Goal: Information Seeking & Learning: Find specific fact

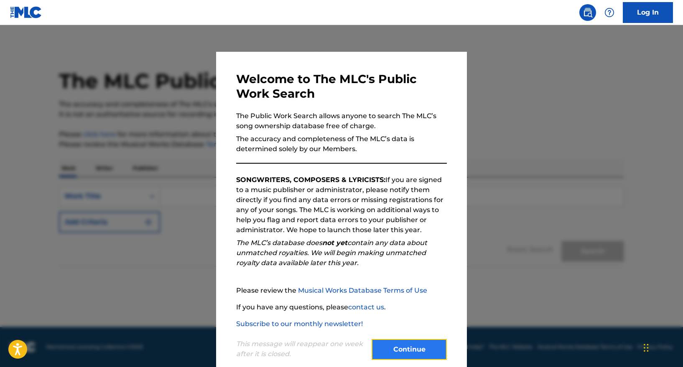
click at [420, 350] on button "Continue" at bounding box center [408, 349] width 75 height 21
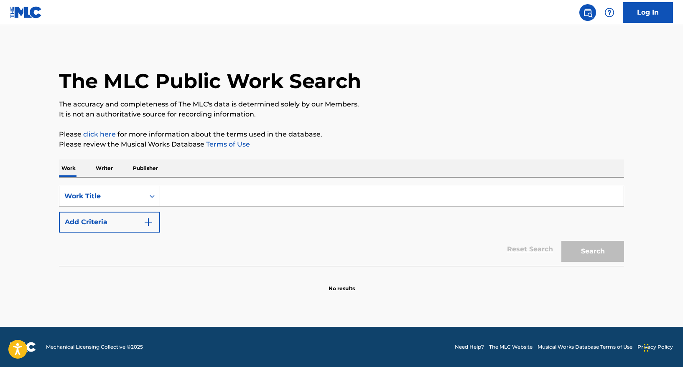
drag, startPoint x: 102, startPoint y: 169, endPoint x: 141, endPoint y: 175, distance: 40.2
click at [102, 169] on p "Writer" at bounding box center [104, 169] width 22 height 18
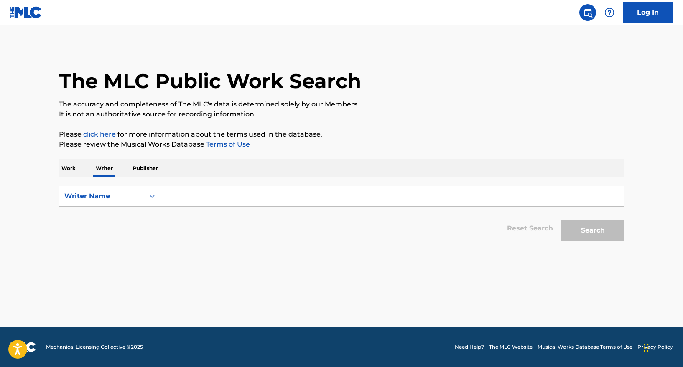
click at [177, 195] on input "Search Form" at bounding box center [391, 196] width 463 height 20
type input "a"
type input "[PERSON_NAME]"
click at [561, 220] on button "Search" at bounding box center [592, 230] width 63 height 21
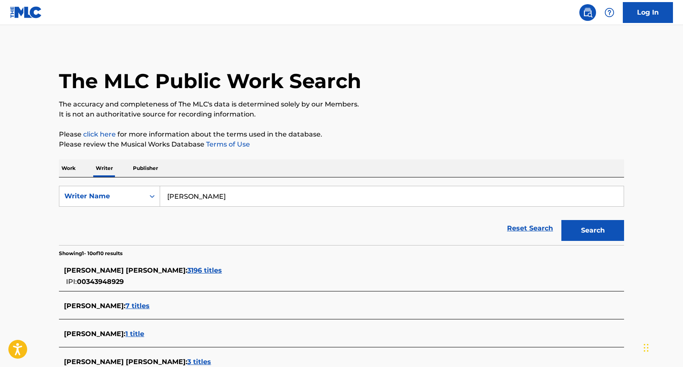
drag, startPoint x: 68, startPoint y: 168, endPoint x: 134, endPoint y: 170, distance: 66.0
click at [69, 168] on p "Work" at bounding box center [68, 169] width 19 height 18
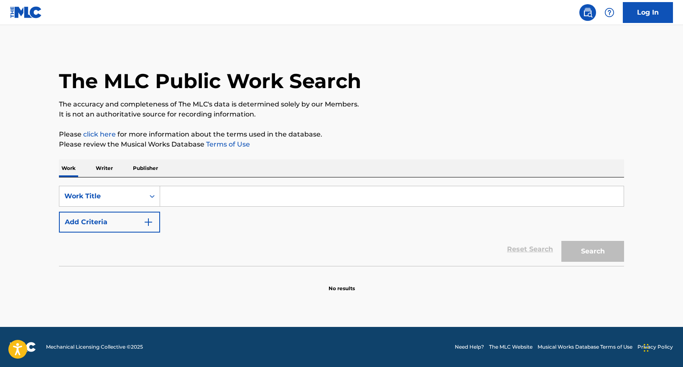
click at [140, 170] on p "Publisher" at bounding box center [145, 169] width 30 height 18
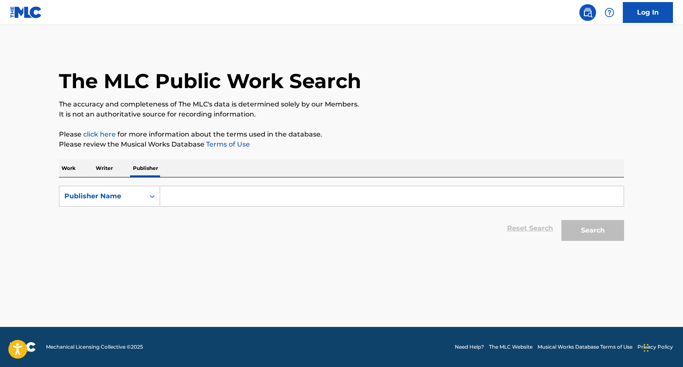
click at [175, 195] on input "Search Form" at bounding box center [391, 196] width 463 height 20
paste input "IPI 00343948929"
type input "IPI 00343948929"
click at [592, 229] on button "Search" at bounding box center [592, 230] width 63 height 21
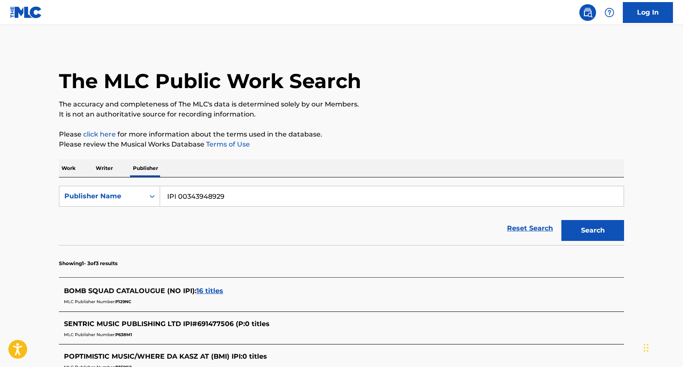
click at [104, 168] on p "Writer" at bounding box center [104, 169] width 22 height 18
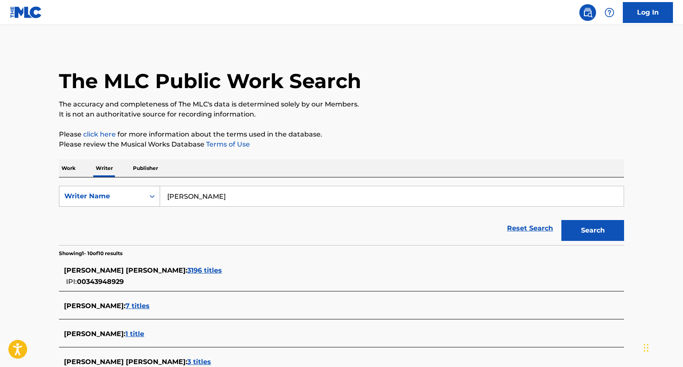
drag, startPoint x: 219, startPoint y: 203, endPoint x: 150, endPoint y: 198, distance: 69.1
click at [146, 198] on div "SearchWithCriteriac2d52235-faaa-4254-a5c8-2d757e027418 Writer Name [PERSON_NAME]" at bounding box center [341, 196] width 565 height 21
paste input "IPI 00343948929"
click at [561, 220] on button "Search" at bounding box center [592, 230] width 63 height 21
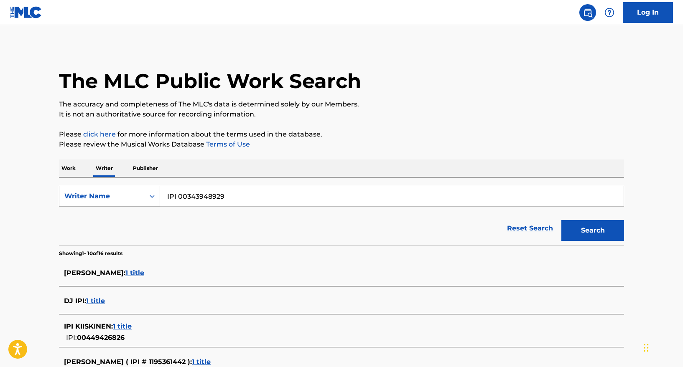
drag, startPoint x: 178, startPoint y: 196, endPoint x: 137, endPoint y: 194, distance: 40.2
click at [137, 194] on div "SearchWithCriteriac2d52235-faaa-4254-a5c8-2d757e027418 Writer Name IPI 00343948…" at bounding box center [341, 196] width 565 height 21
type input "00343948929"
click at [561, 220] on button "Search" at bounding box center [592, 230] width 63 height 21
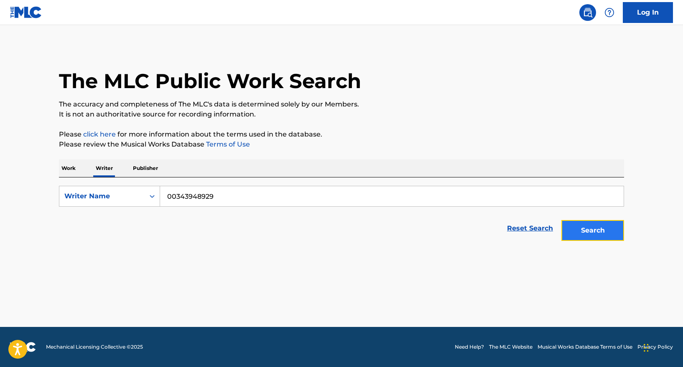
click at [599, 235] on button "Search" at bounding box center [592, 230] width 63 height 21
click at [594, 229] on button "Search" at bounding box center [592, 230] width 63 height 21
click at [67, 167] on p "Work" at bounding box center [68, 169] width 19 height 18
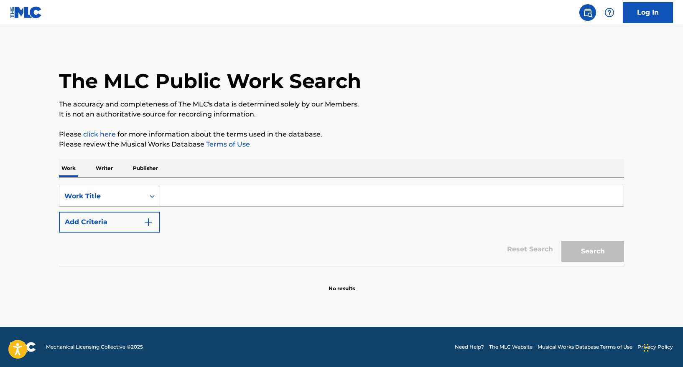
click at [107, 167] on p "Writer" at bounding box center [104, 169] width 22 height 18
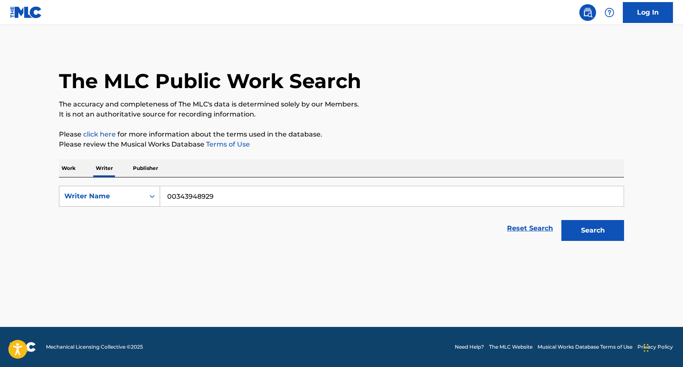
drag, startPoint x: 231, startPoint y: 198, endPoint x: 140, endPoint y: 198, distance: 91.9
click at [139, 199] on div "SearchWithCriteriac2d52235-faaa-4254-a5c8-2d757e027418 Writer Name 00343948929" at bounding box center [341, 196] width 565 height 21
type input "[PERSON_NAME]"
click at [561, 220] on button "Search" at bounding box center [592, 230] width 63 height 21
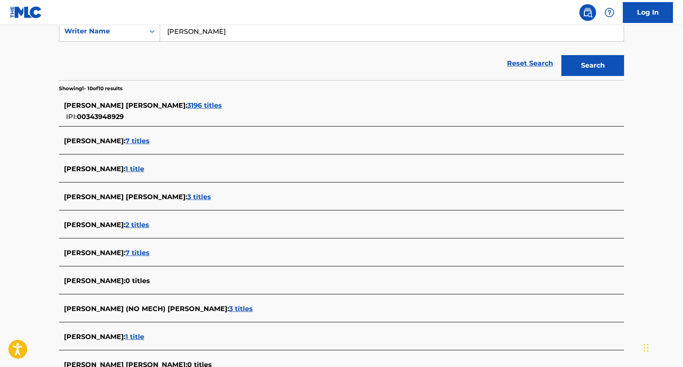
scroll to position [165, 0]
click at [187, 105] on span "3196 titles" at bounding box center [204, 106] width 35 height 8
